Goal: Information Seeking & Learning: Learn about a topic

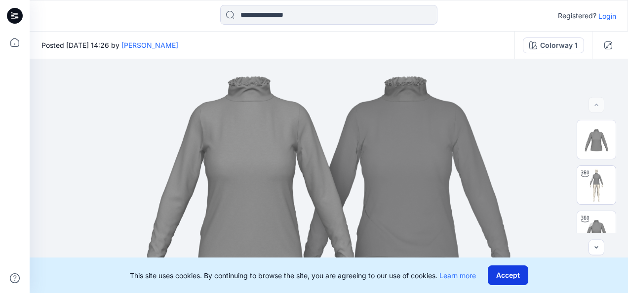
click at [503, 270] on button "Accept" at bounding box center [508, 276] width 40 height 20
